Goal: Task Accomplishment & Management: Use online tool/utility

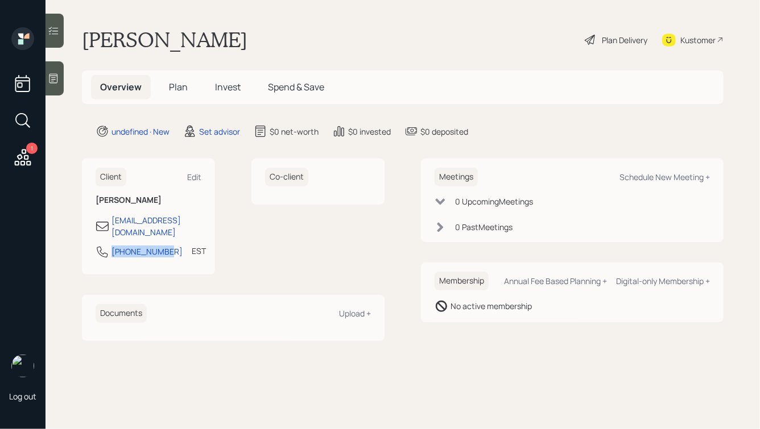
drag, startPoint x: 167, startPoint y: 242, endPoint x: 110, endPoint y: 242, distance: 56.9
click at [110, 245] on div "845-569-0123 EST Currently 2:10 PM" at bounding box center [149, 255] width 106 height 20
copy div "845-569-0123"
click at [642, 177] on div "Schedule New Meeting +" at bounding box center [664, 177] width 90 height 11
select select "round-robin"
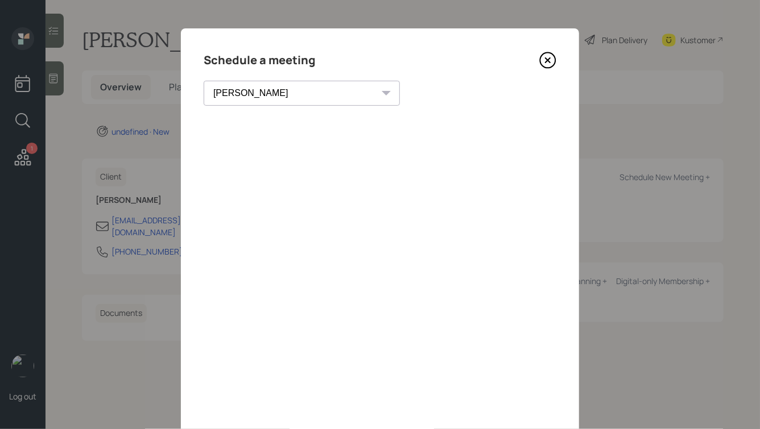
click at [552, 63] on icon at bounding box center [547, 60] width 17 height 17
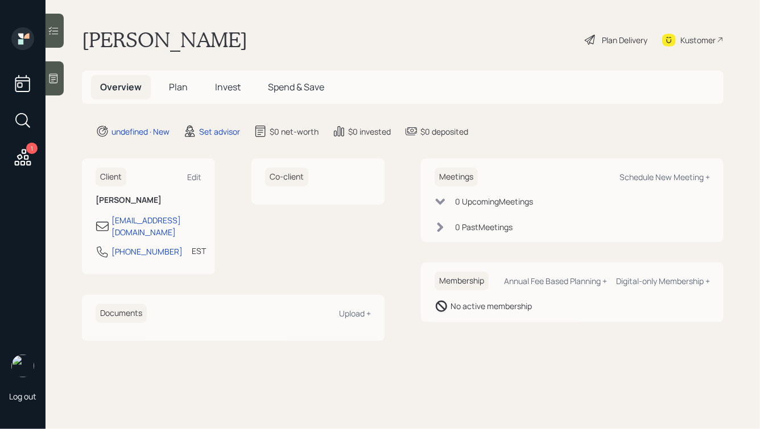
click at [60, 80] on div at bounding box center [54, 78] width 18 height 34
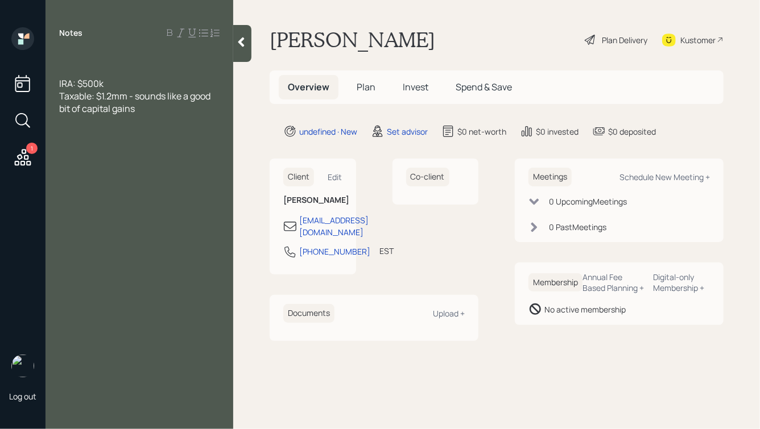
click at [71, 69] on div at bounding box center [139, 71] width 160 height 13
